Goal: Find contact information: Find contact information

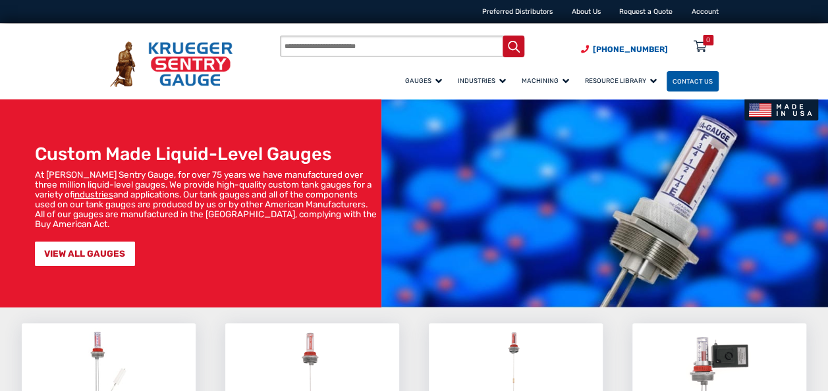
click at [709, 85] on span "Contact Us" at bounding box center [692, 81] width 40 height 7
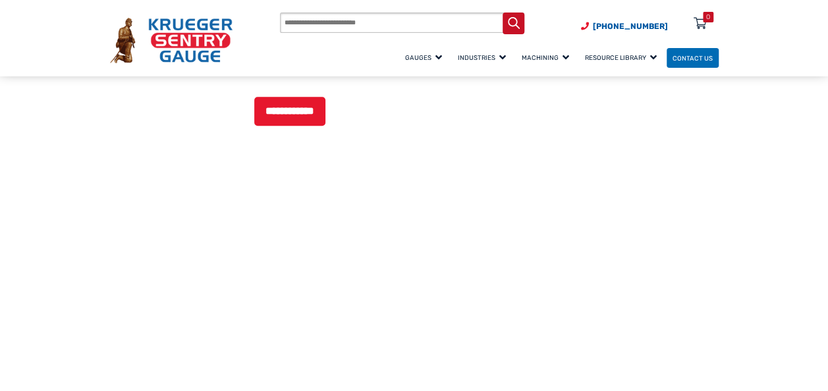
scroll to position [856, 0]
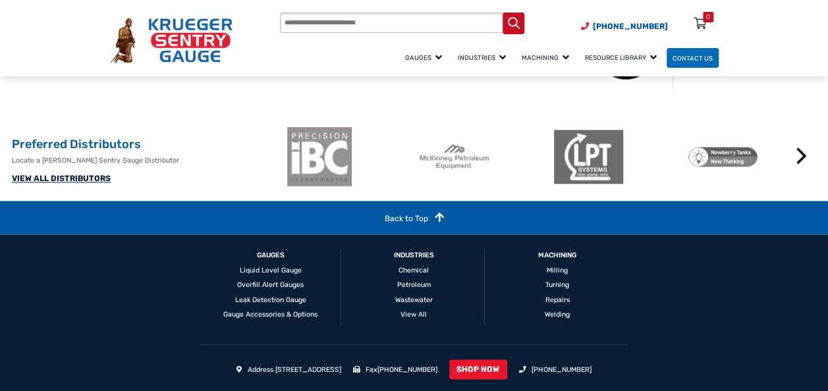
click at [58, 183] on link "VIEW ALL DISTRIBUTORS" at bounding box center [61, 178] width 99 height 9
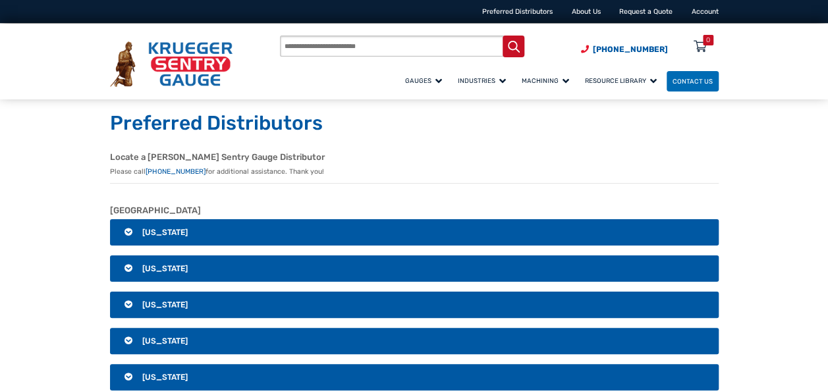
drag, startPoint x: 132, startPoint y: 376, endPoint x: 139, endPoint y: 370, distance: 9.4
click at [132, 377] on h3 "California" at bounding box center [414, 377] width 608 height 26
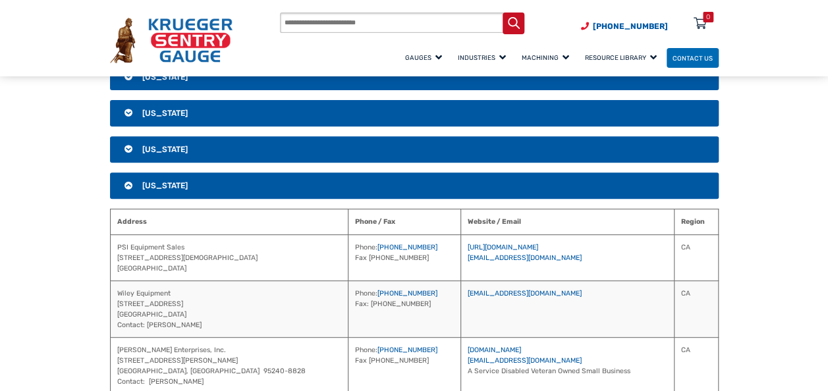
scroll to position [198, 0]
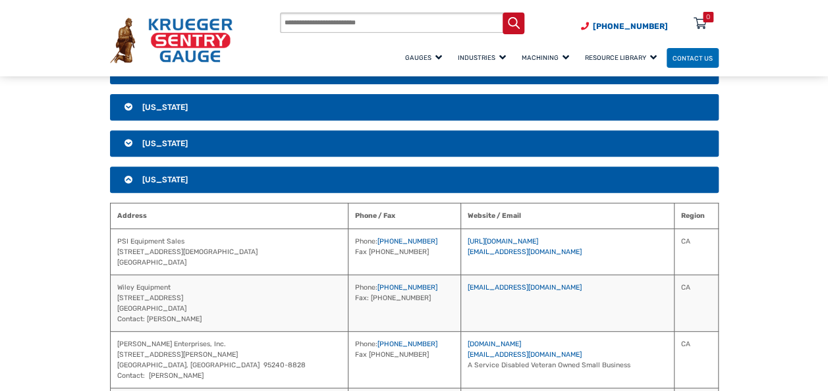
click at [132, 175] on h3 "California" at bounding box center [414, 180] width 608 height 26
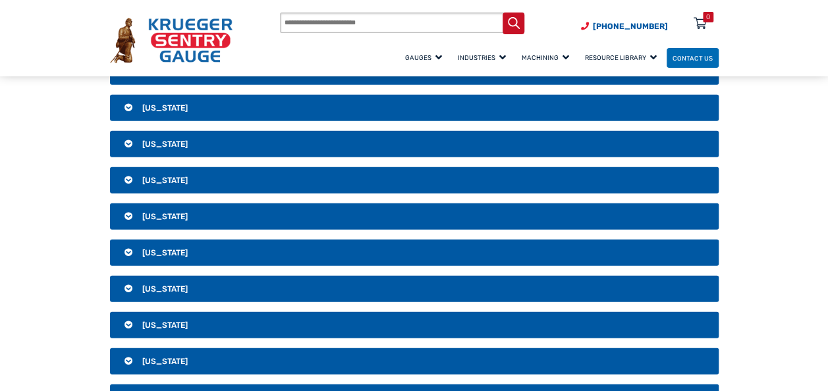
scroll to position [1646, 0]
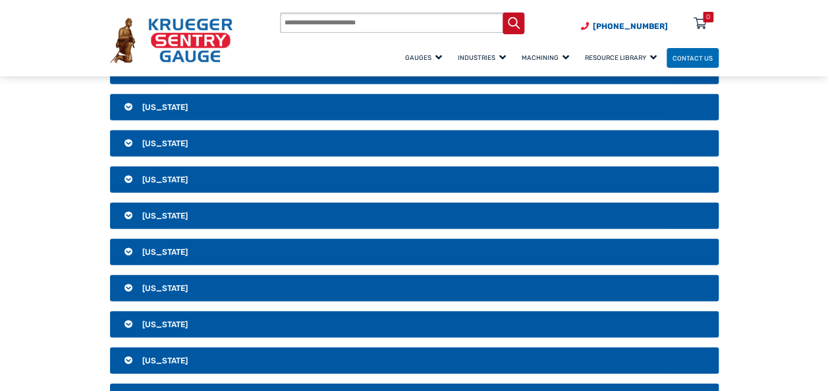
click at [180, 349] on h3 "Wisconsin" at bounding box center [414, 361] width 608 height 26
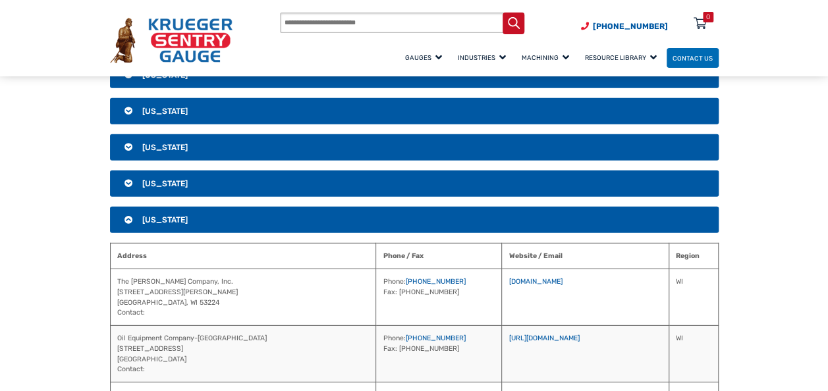
scroll to position [1778, 0]
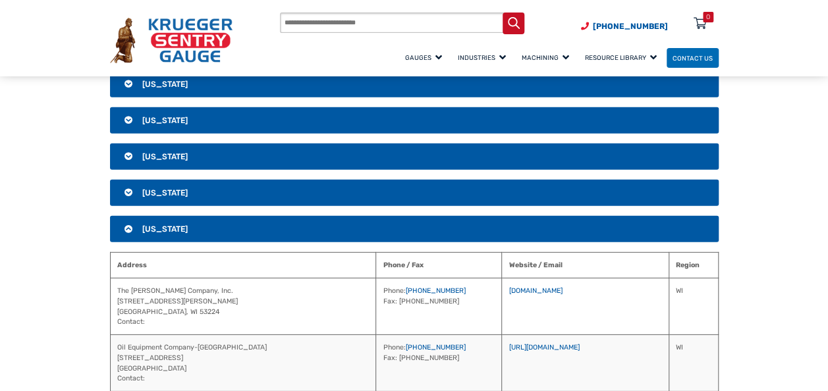
click at [204, 224] on h3 "Wisconsin" at bounding box center [414, 229] width 608 height 26
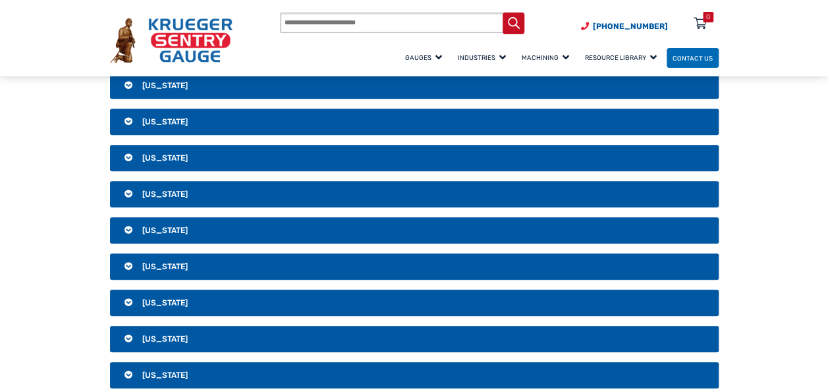
scroll to position [198, 0]
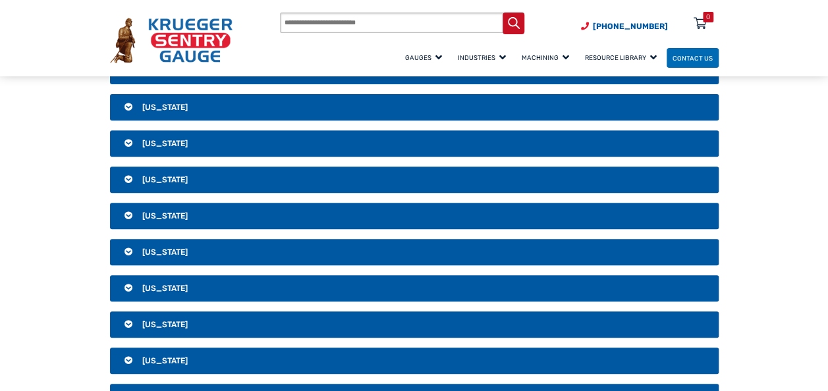
click at [197, 172] on h3 "California" at bounding box center [414, 180] width 608 height 26
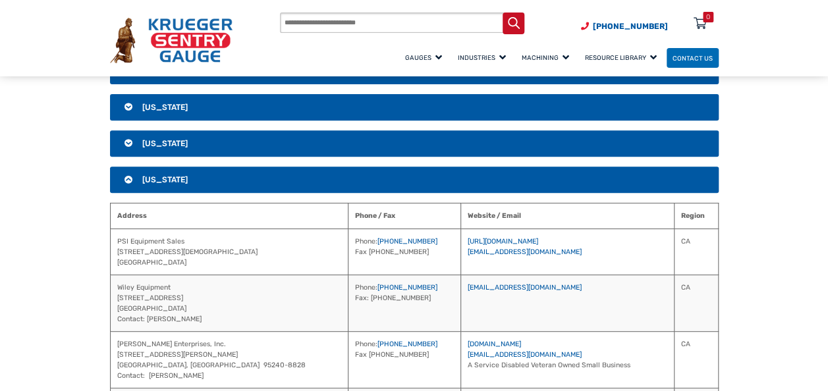
click at [219, 176] on h3 "California" at bounding box center [414, 180] width 608 height 26
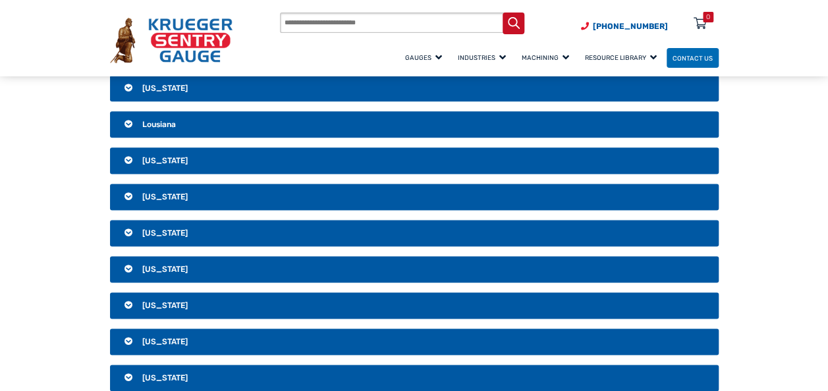
scroll to position [790, 0]
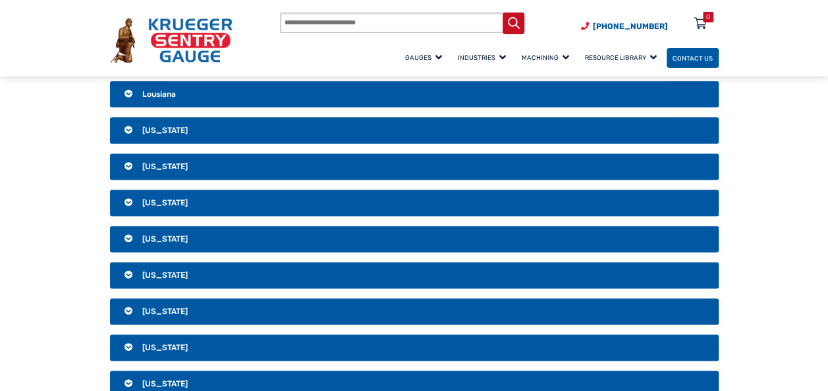
click at [683, 58] on span "Contact Us" at bounding box center [692, 57] width 40 height 7
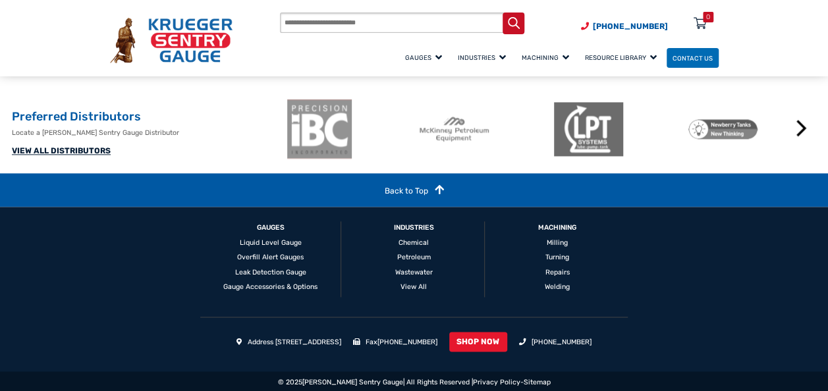
scroll to position [930, 0]
click at [713, 56] on link "Contact Us" at bounding box center [692, 58] width 52 height 20
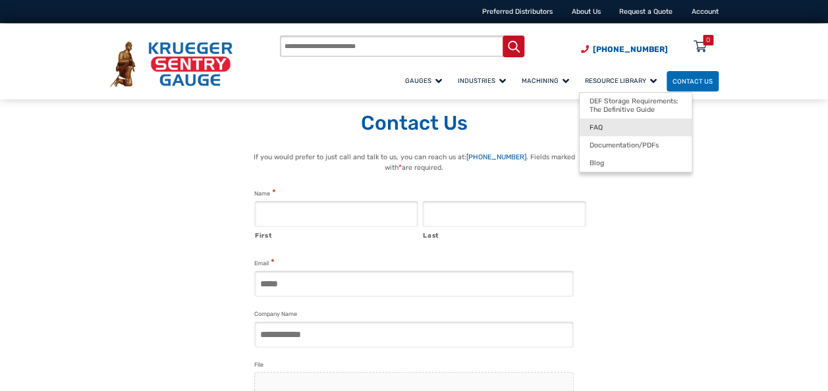
click at [627, 119] on link "FAQ" at bounding box center [636, 128] width 113 height 18
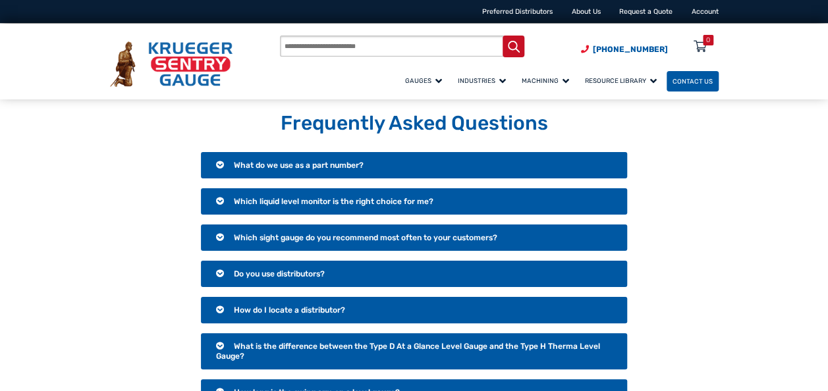
click at [687, 80] on span "Contact Us" at bounding box center [692, 81] width 40 height 7
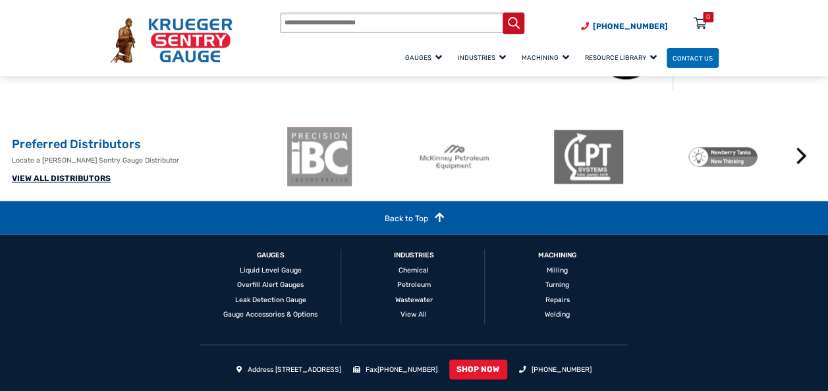
scroll to position [902, 0]
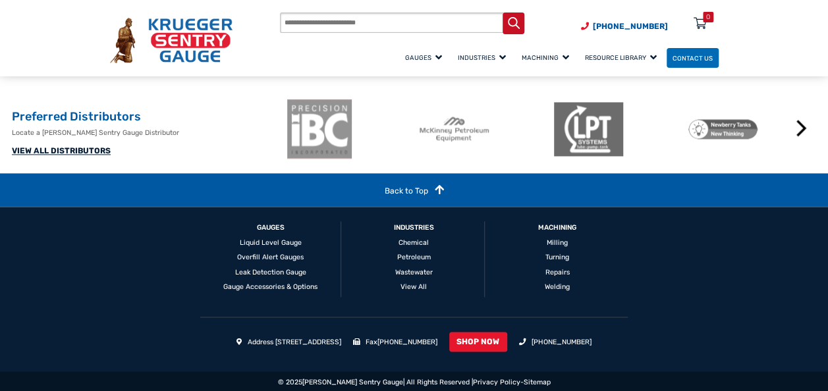
click at [95, 155] on link "VIEW ALL DISTRIBUTORS" at bounding box center [61, 150] width 99 height 9
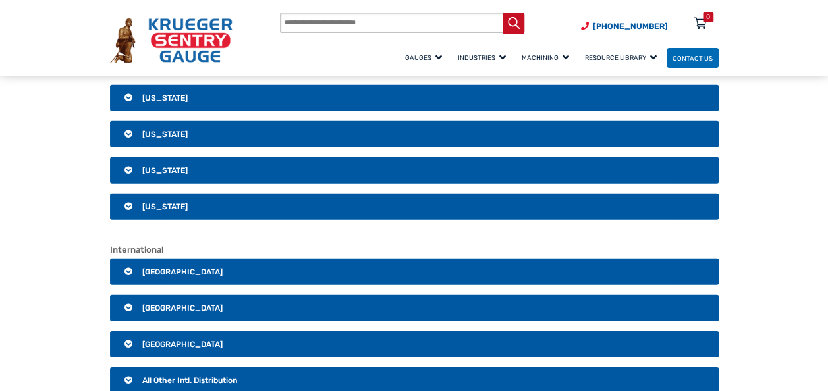
scroll to position [1844, 0]
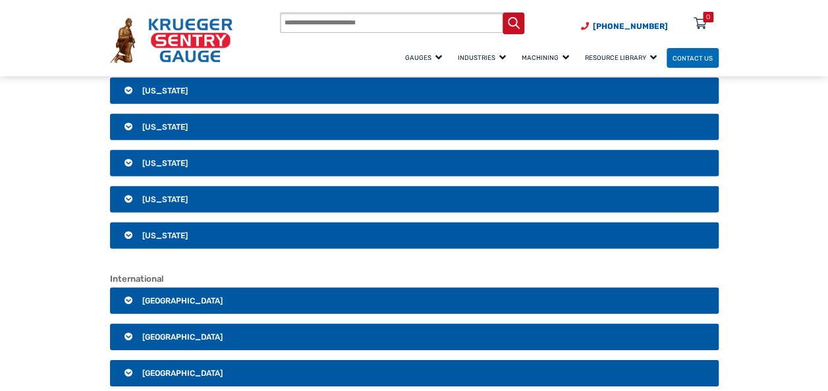
drag, startPoint x: 176, startPoint y: 167, endPoint x: 143, endPoint y: 154, distance: 36.1
click at [143, 159] on span "Wisconsin" at bounding box center [164, 163] width 45 height 9
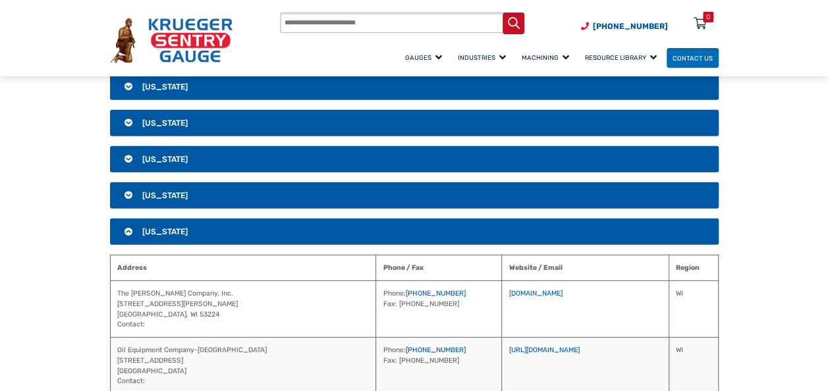
scroll to position [1712, 0]
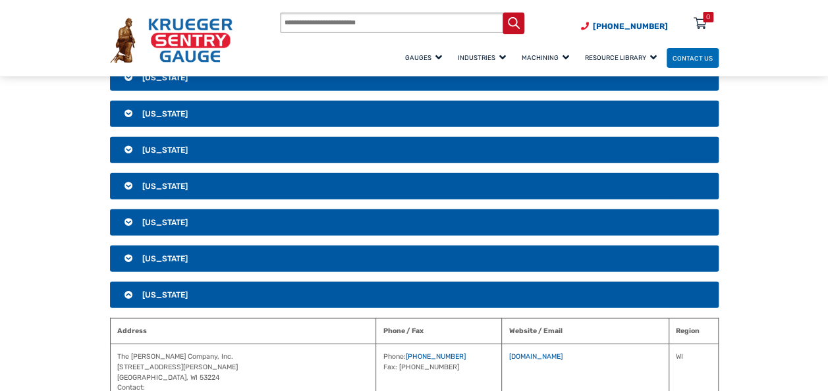
click at [142, 292] on h3 "Wisconsin" at bounding box center [414, 295] width 608 height 26
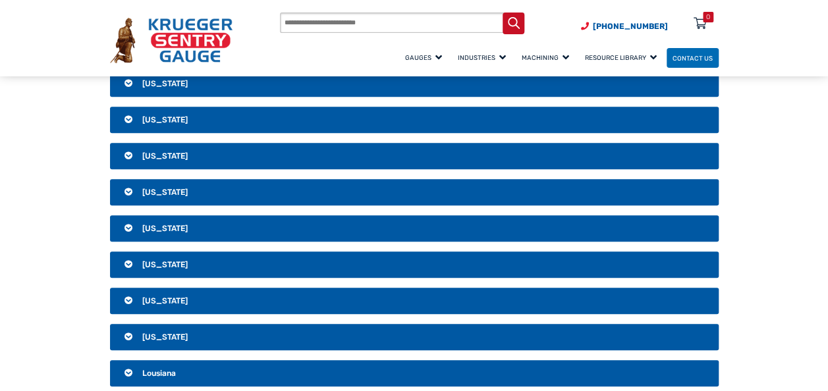
scroll to position [198, 0]
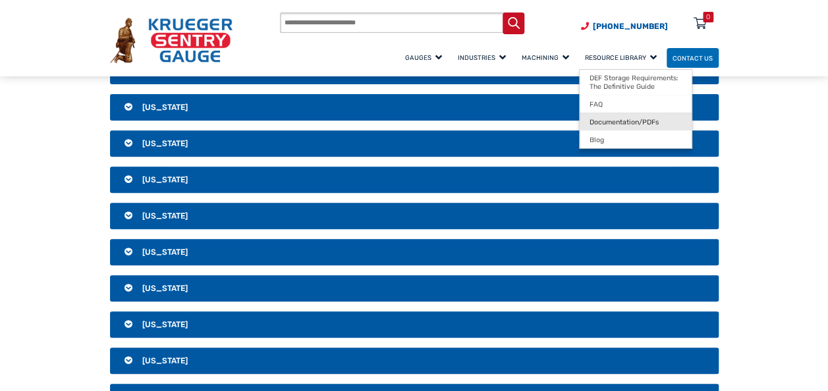
click at [622, 121] on span "Documentation/PDFs" at bounding box center [623, 122] width 69 height 9
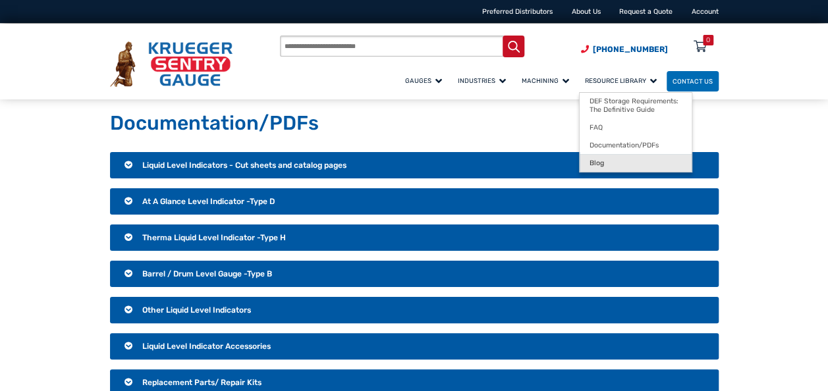
click at [627, 168] on link "Blog" at bounding box center [636, 163] width 113 height 18
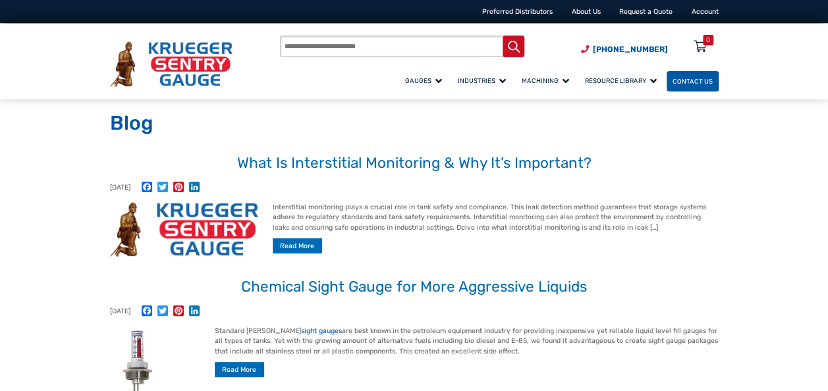
click at [697, 80] on span "Contact Us" at bounding box center [692, 81] width 40 height 7
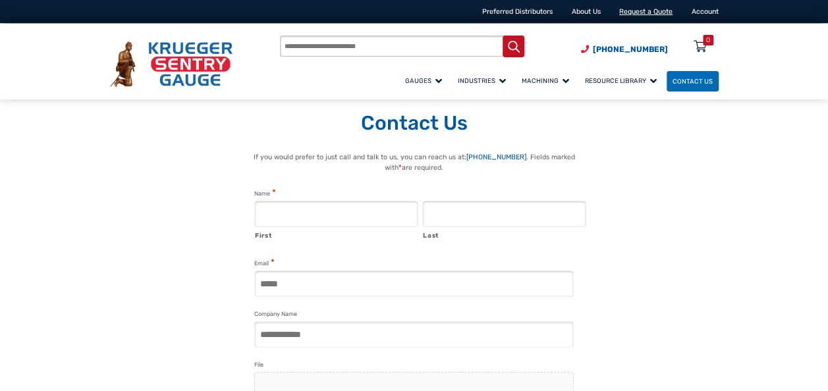
click at [644, 8] on link "Request a Quote" at bounding box center [645, 11] width 53 height 9
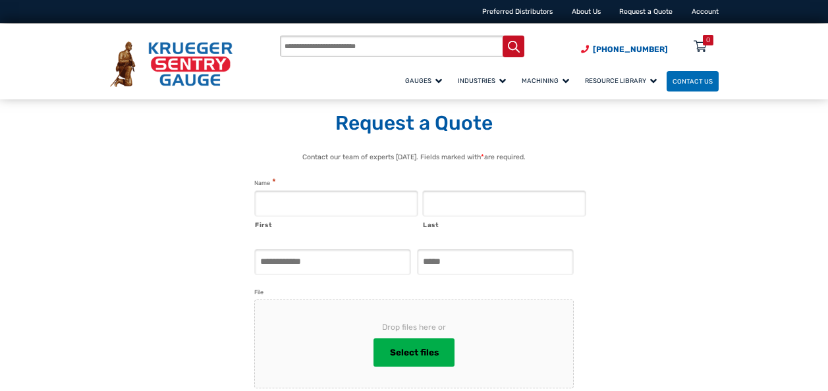
select select "**********"
click at [586, 14] on link "About Us" at bounding box center [586, 11] width 29 height 9
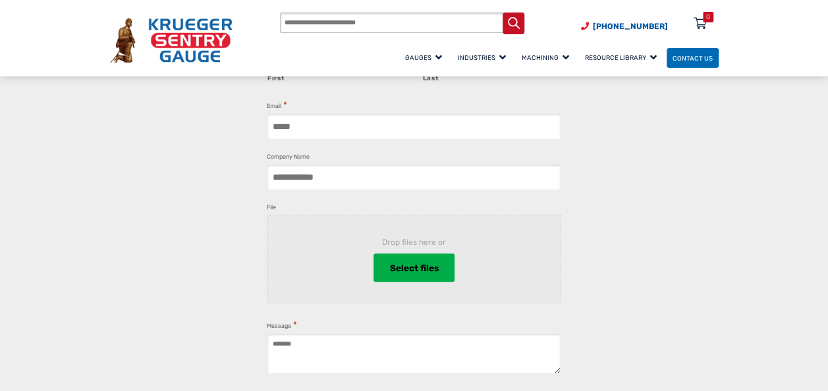
scroll to position [395, 0]
